Goal: Transaction & Acquisition: Purchase product/service

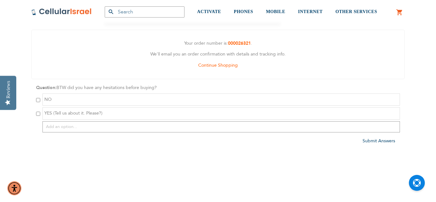
click at [38, 112] on input "checkbox" at bounding box center [38, 114] width 4 height 4
checkbox input "true"
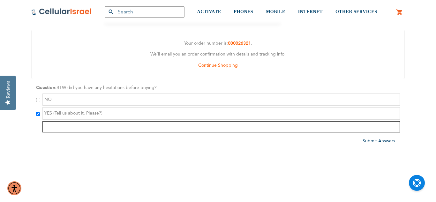
click at [66, 127] on input "text" at bounding box center [220, 126] width 357 height 11
type input "whethert"
click at [55, 128] on input "whether" at bounding box center [220, 126] width 357 height 11
click at [61, 128] on input "whether" at bounding box center [220, 126] width 357 height 11
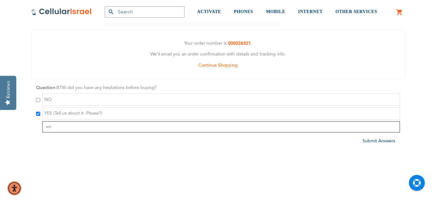
type input "w"
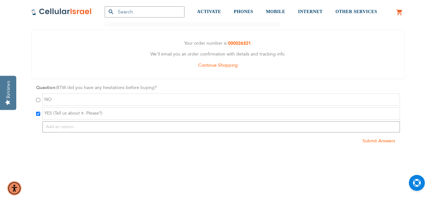
click at [378, 141] on span "Submit Answers" at bounding box center [378, 141] width 33 height 6
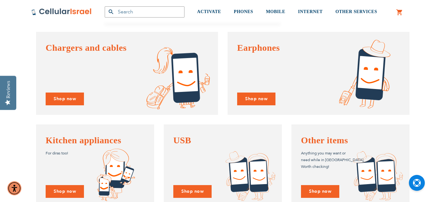
scroll to position [268, 0]
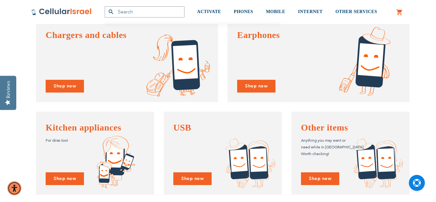
click at [322, 129] on h4 "Other items" at bounding box center [350, 127] width 99 height 13
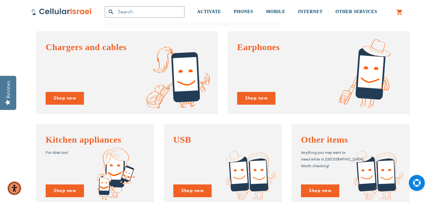
scroll to position [255, 0]
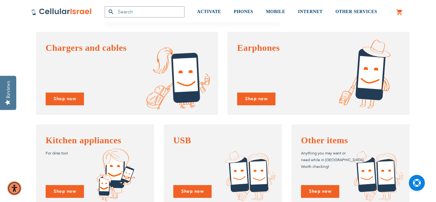
click at [174, 91] on img at bounding box center [181, 74] width 74 height 79
click at [73, 96] on link "Shop now" at bounding box center [65, 98] width 38 height 13
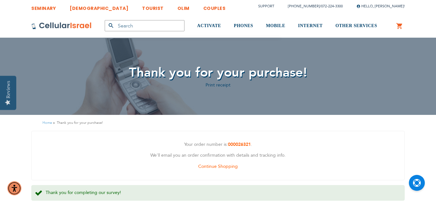
scroll to position [0, 0]
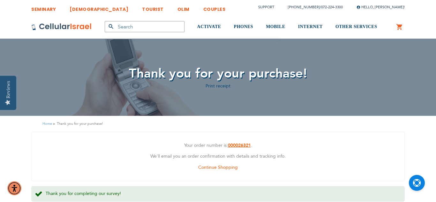
click at [247, 144] on strong "000026321" at bounding box center [239, 145] width 23 height 6
